Goal: Task Accomplishment & Management: Manage account settings

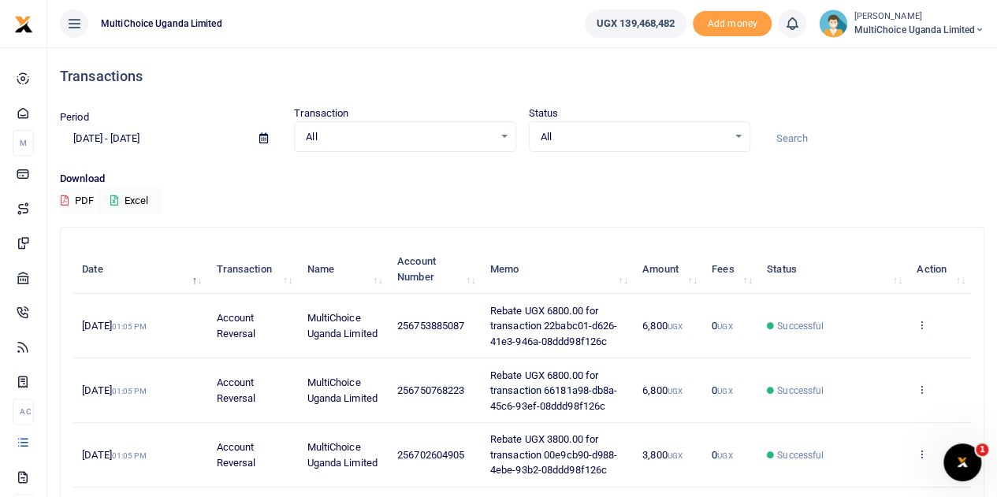
click at [923, 16] on small "[PERSON_NAME]" at bounding box center [918, 16] width 131 height 13
click at [930, 54] on link "Switch accounts" at bounding box center [923, 57] width 124 height 22
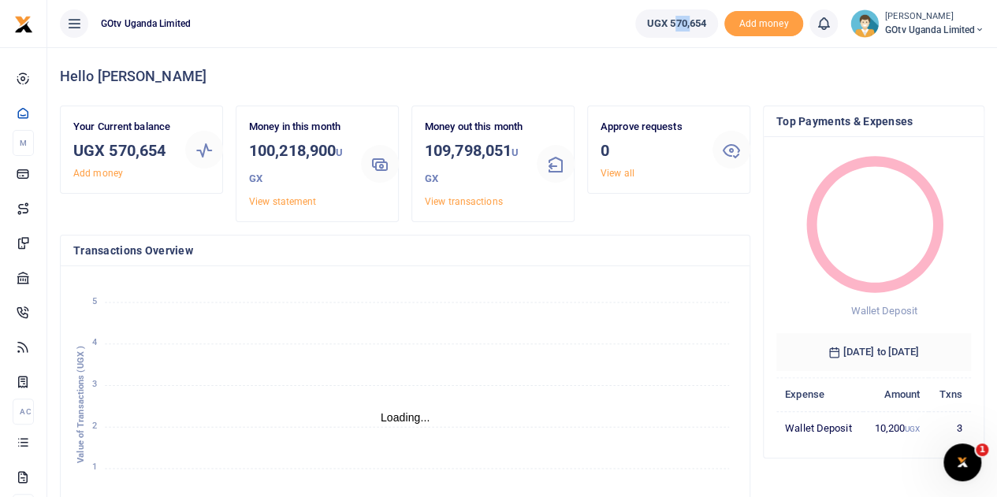
drag, startPoint x: 668, startPoint y: 30, endPoint x: 679, endPoint y: 31, distance: 11.1
click at [685, 31] on span "UGX 570,654" at bounding box center [676, 24] width 59 height 16
drag, startPoint x: 665, startPoint y: 27, endPoint x: 703, endPoint y: 39, distance: 39.6
click at [704, 37] on li "UGX 570,654" at bounding box center [676, 23] width 95 height 28
copy span "570,654"
